Goal: Transaction & Acquisition: Purchase product/service

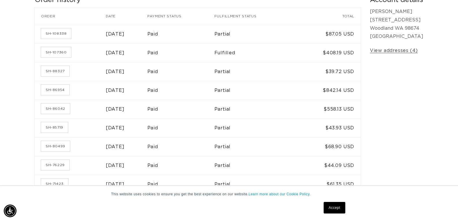
scroll to position [0, 834]
click at [61, 148] on link "SH-80499" at bounding box center [55, 146] width 29 height 10
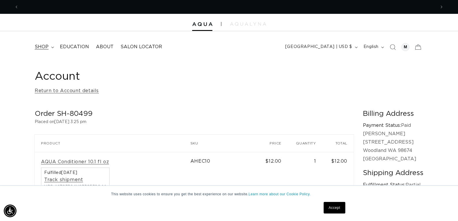
scroll to position [0, 417]
click at [39, 47] on span "shop" at bounding box center [42, 47] width 14 height 6
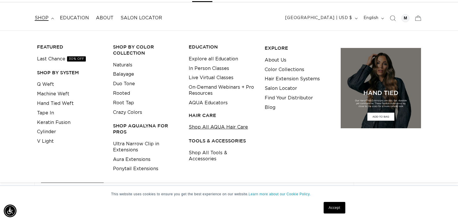
scroll to position [0, 0]
click at [220, 127] on link "Shop All AQUA Hair Care" at bounding box center [218, 128] width 59 height 10
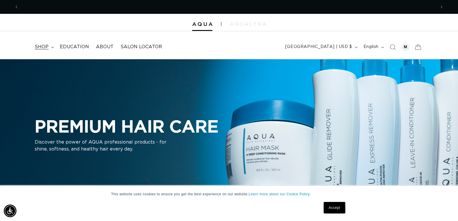
scroll to position [0, 834]
click at [41, 46] on span "shop" at bounding box center [42, 47] width 14 height 6
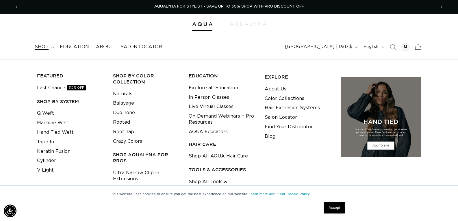
click at [204, 156] on link "Shop All AQUA Hair Care" at bounding box center [218, 157] width 59 height 10
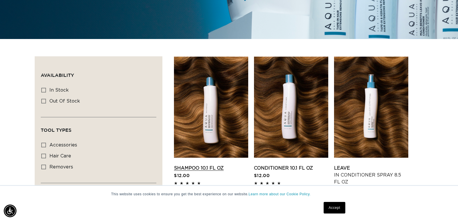
scroll to position [0, 417]
click at [207, 165] on link "Shampoo 10.1 fl oz" at bounding box center [211, 168] width 74 height 7
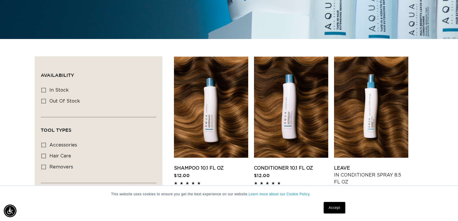
scroll to position [0, 0]
click at [291, 165] on link "Conditioner 10.1 fl oz" at bounding box center [291, 168] width 74 height 7
click at [350, 174] on link "Leave In Conditioner Spray 8.5 fl oz" at bounding box center [371, 175] width 74 height 21
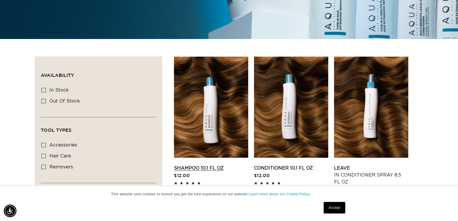
click at [208, 165] on link "Shampoo 10.1 fl oz" at bounding box center [211, 168] width 74 height 7
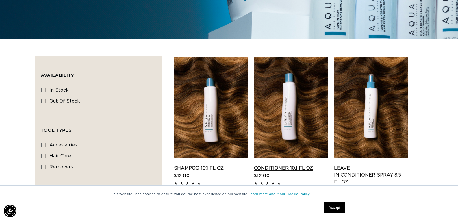
scroll to position [0, 834]
click at [291, 165] on link "Conditioner 10.1 fl oz" at bounding box center [291, 168] width 74 height 7
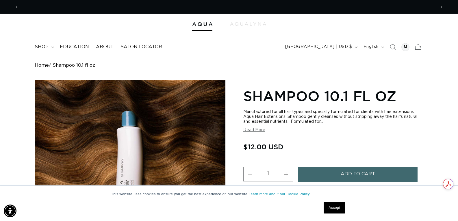
scroll to position [0, 417]
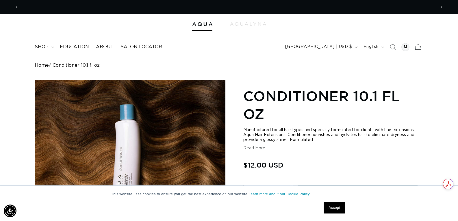
scroll to position [0, 417]
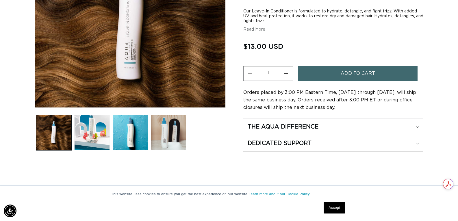
scroll to position [0, 417]
click at [313, 71] on button "Add to cart" at bounding box center [358, 73] width 120 height 15
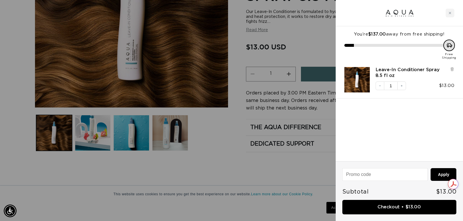
scroll to position [0, 422]
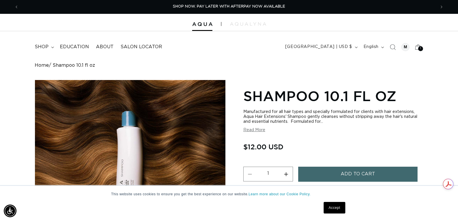
click at [319, 173] on button "Add to cart" at bounding box center [358, 174] width 120 height 15
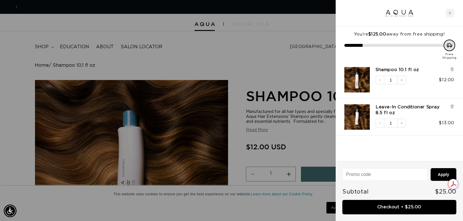
scroll to position [0, 843]
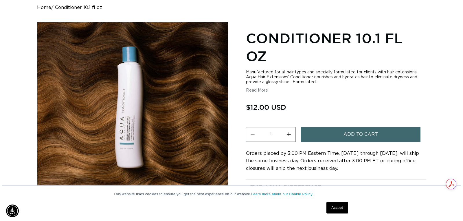
scroll to position [0, 834]
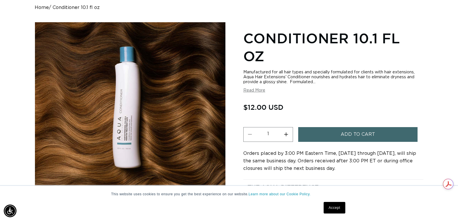
click at [327, 132] on button "Add to cart" at bounding box center [358, 134] width 120 height 15
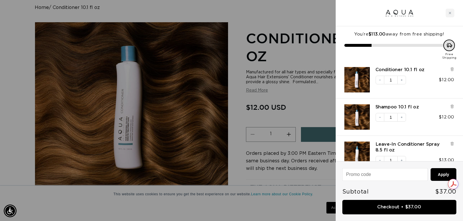
scroll to position [0, 843]
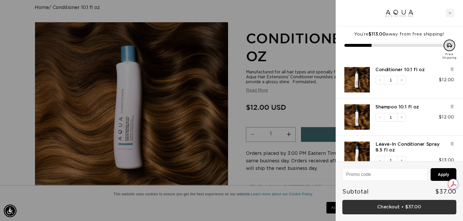
click at [397, 207] on link "Checkout • $37.00" at bounding box center [399, 207] width 114 height 15
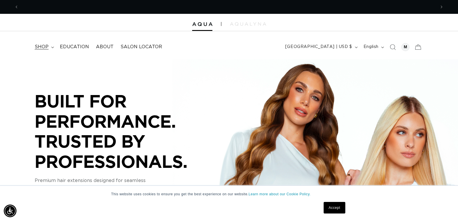
scroll to position [0, 834]
click at [42, 47] on span "shop" at bounding box center [42, 47] width 14 height 6
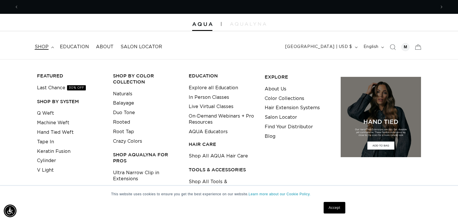
scroll to position [0, 0]
click at [208, 156] on link "Shop All AQUA Hair Care" at bounding box center [218, 157] width 59 height 10
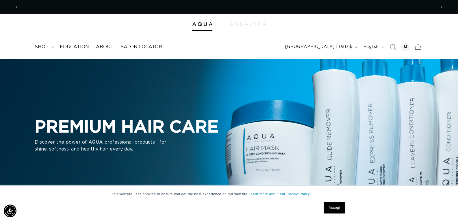
scroll to position [0, 834]
